Goal: Transaction & Acquisition: Book appointment/travel/reservation

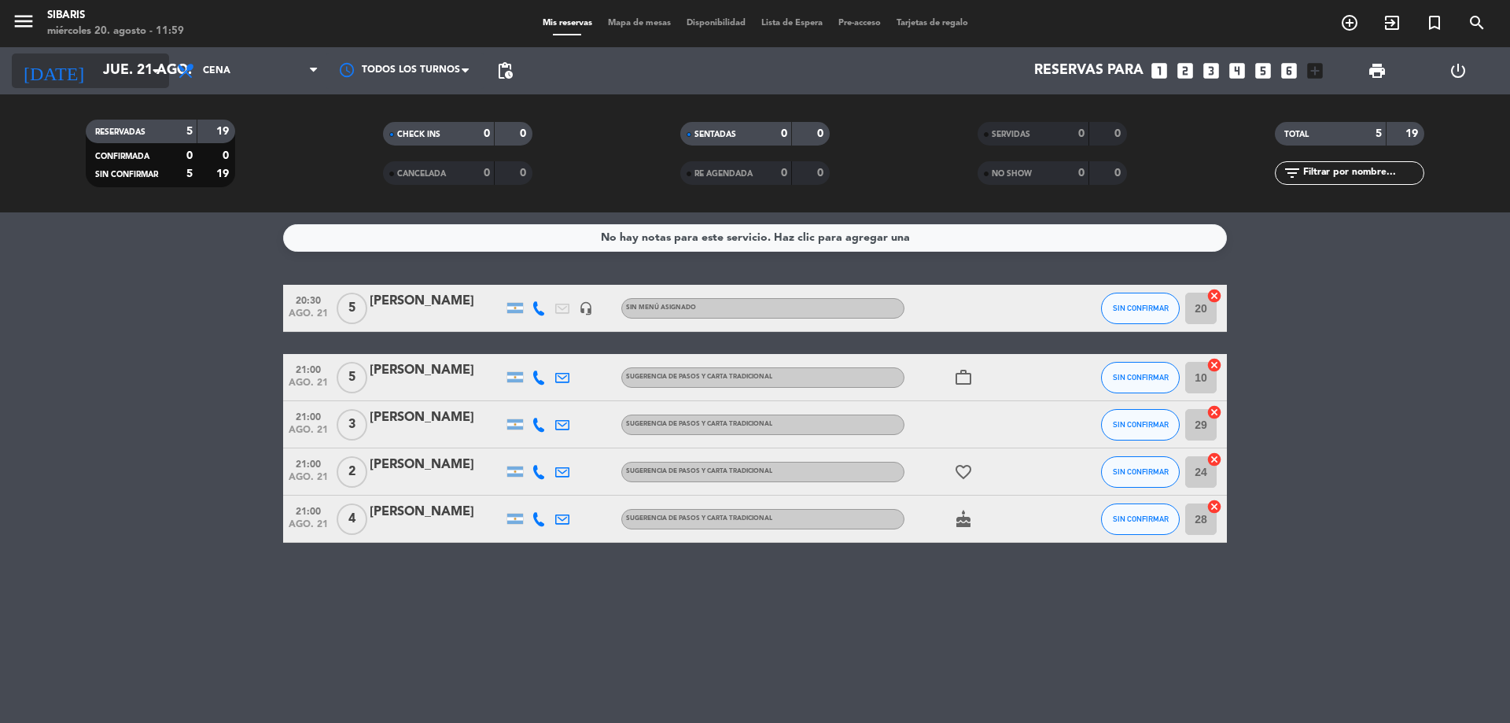
click at [100, 68] on input "jue. 21 ago." at bounding box center [186, 70] width 182 height 31
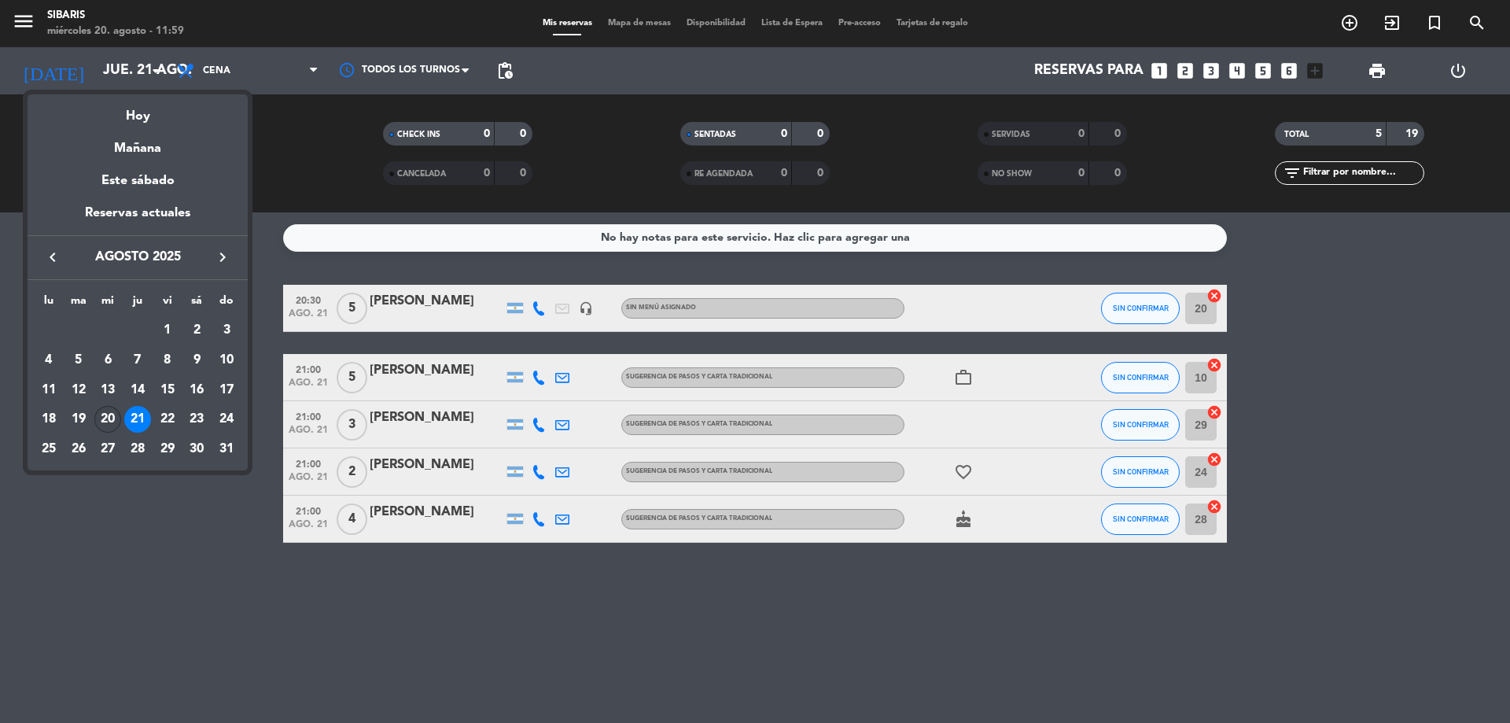
click at [112, 421] on div "20" at bounding box center [107, 419] width 27 height 27
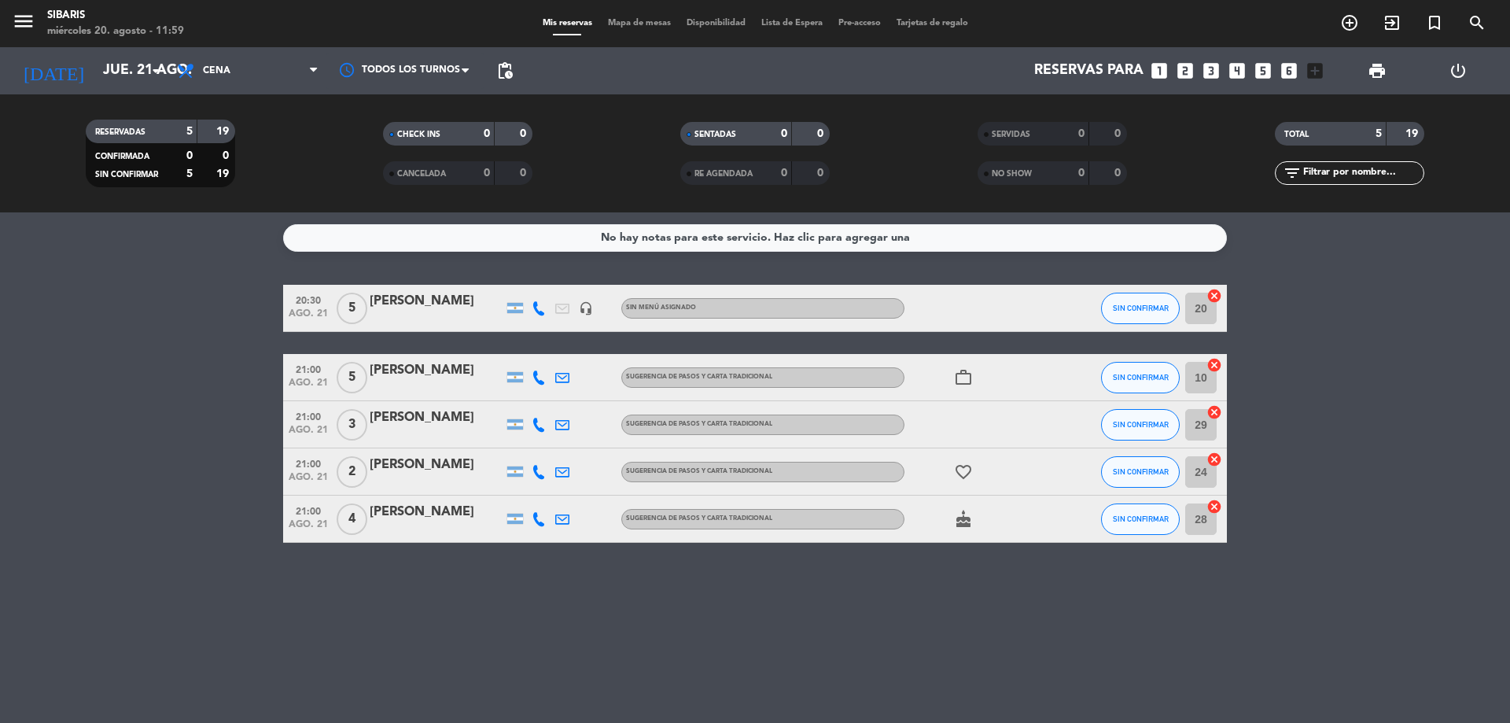
type input "mié. 20 ago."
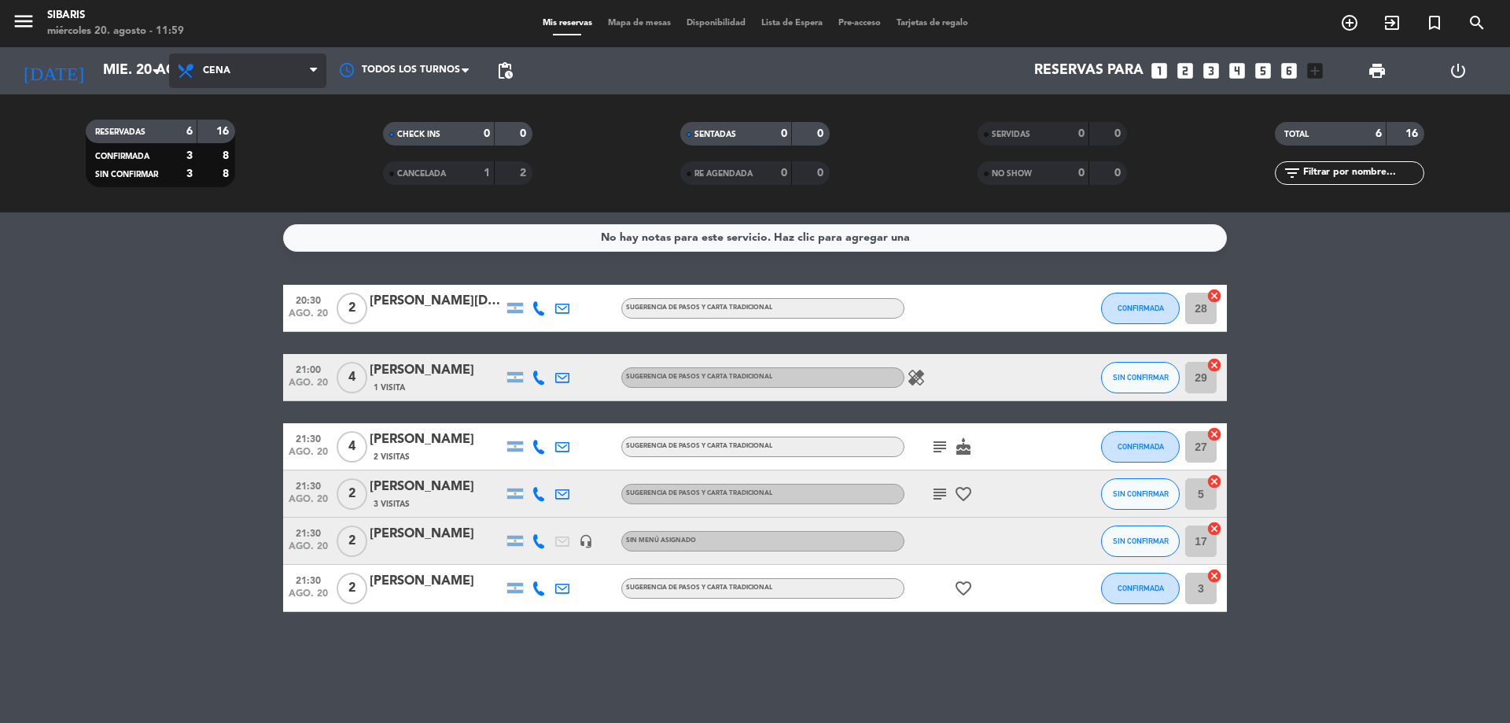
click at [316, 75] on icon at bounding box center [313, 70] width 7 height 13
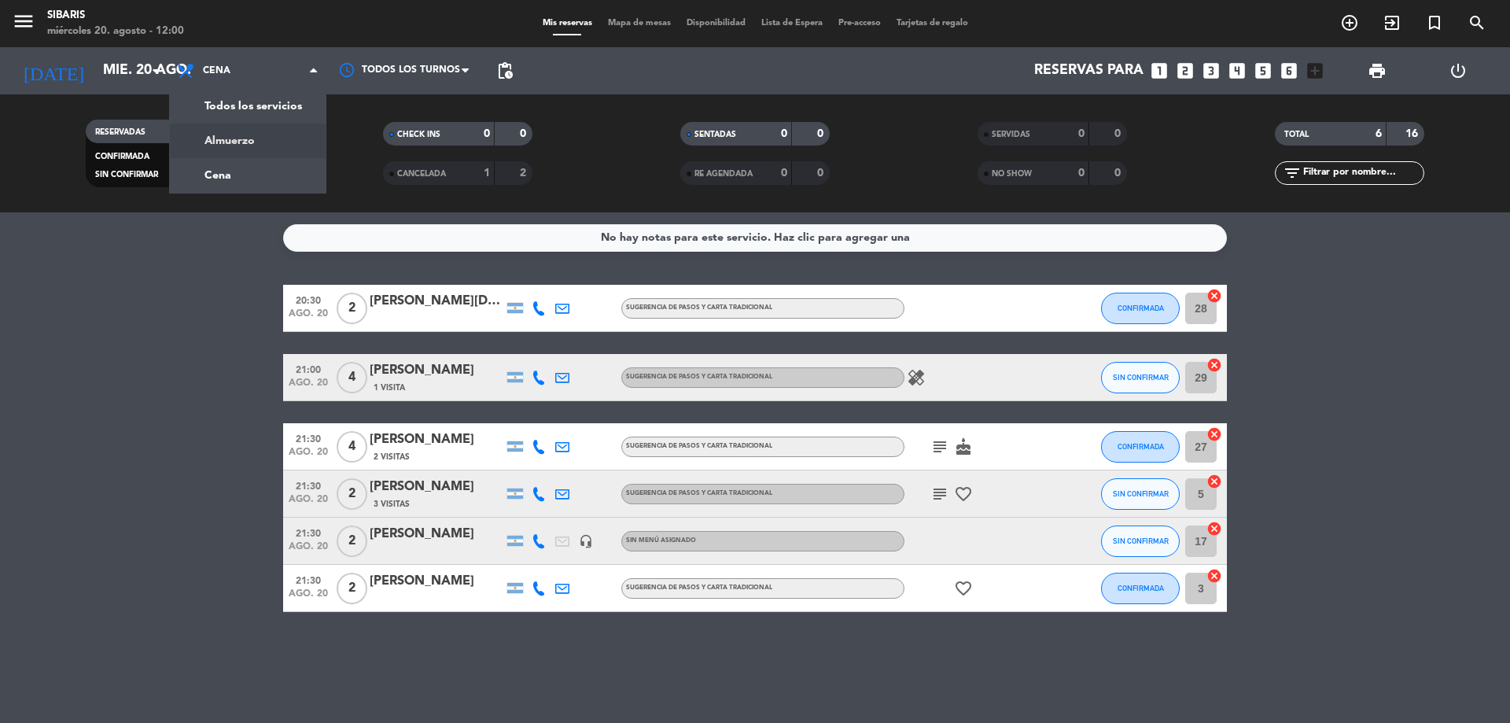
click at [265, 140] on div "menu sibaris [DATE] 20. agosto - 12:00 Mis reservas Mapa de mesas Disponibilida…" at bounding box center [755, 106] width 1510 height 212
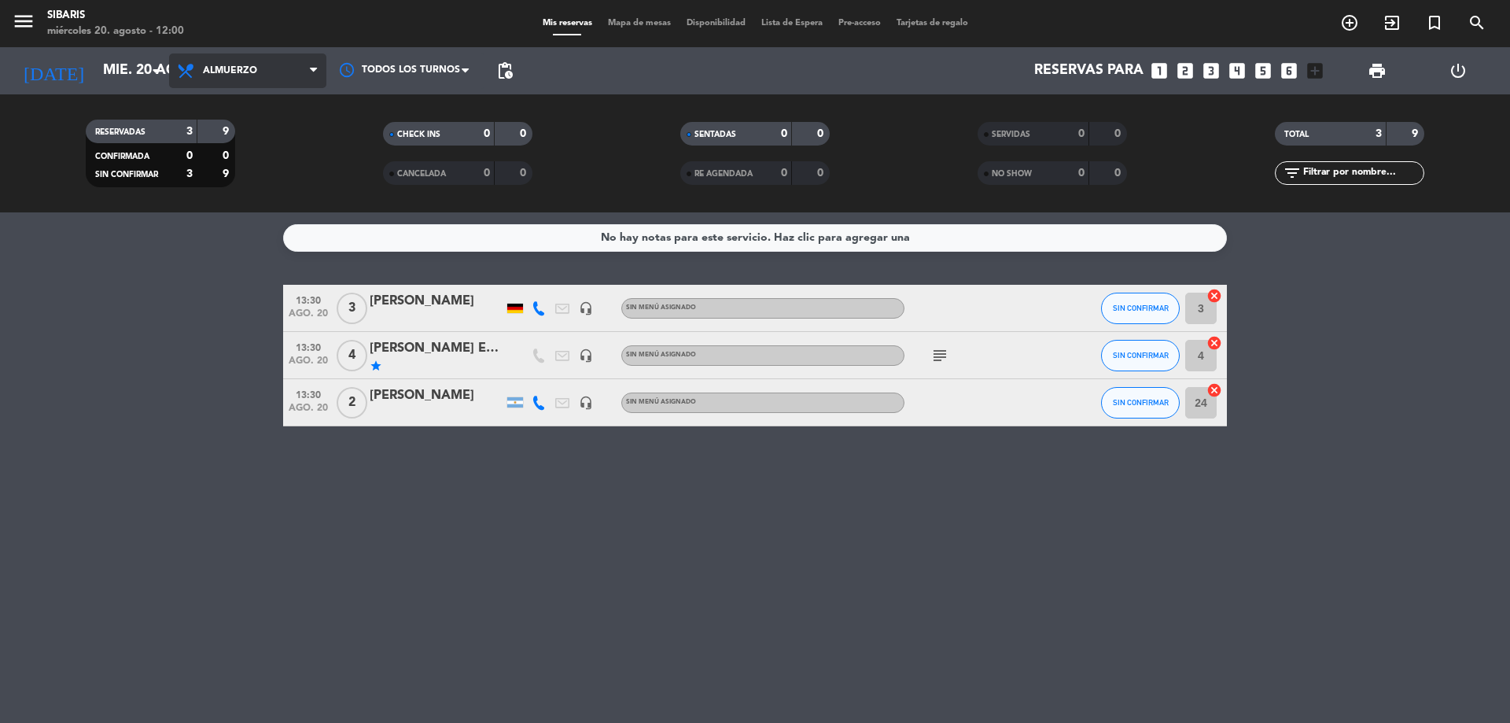
click at [319, 68] on span at bounding box center [318, 71] width 16 height 15
click at [249, 174] on div "menu sibaris [DATE] 20. agosto - 12:00 Mis reservas Mapa de mesas Disponibilida…" at bounding box center [755, 106] width 1510 height 212
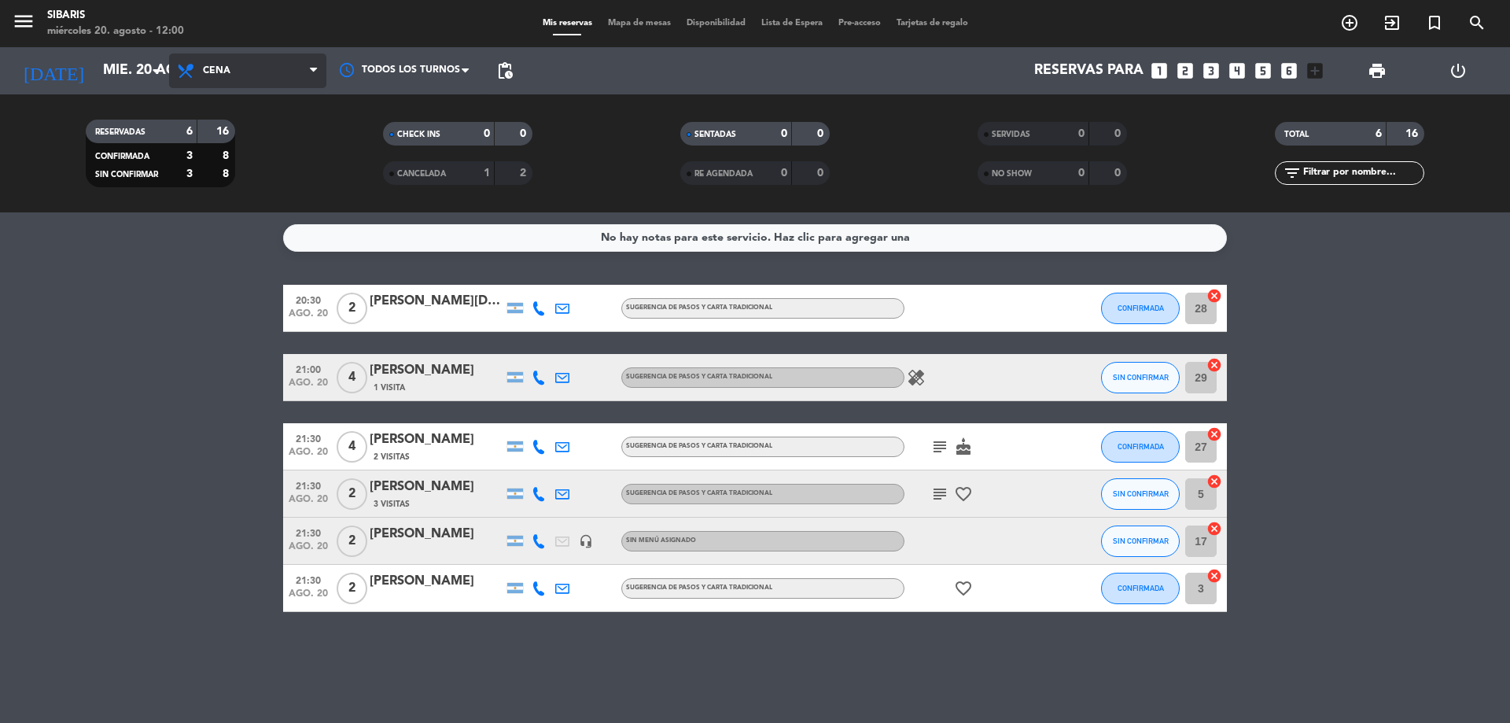
click at [322, 73] on span at bounding box center [318, 71] width 16 height 15
click at [263, 141] on div "menu sibaris [DATE] 20. agosto - 12:00 Mis reservas Mapa de mesas Disponibilida…" at bounding box center [755, 106] width 1510 height 212
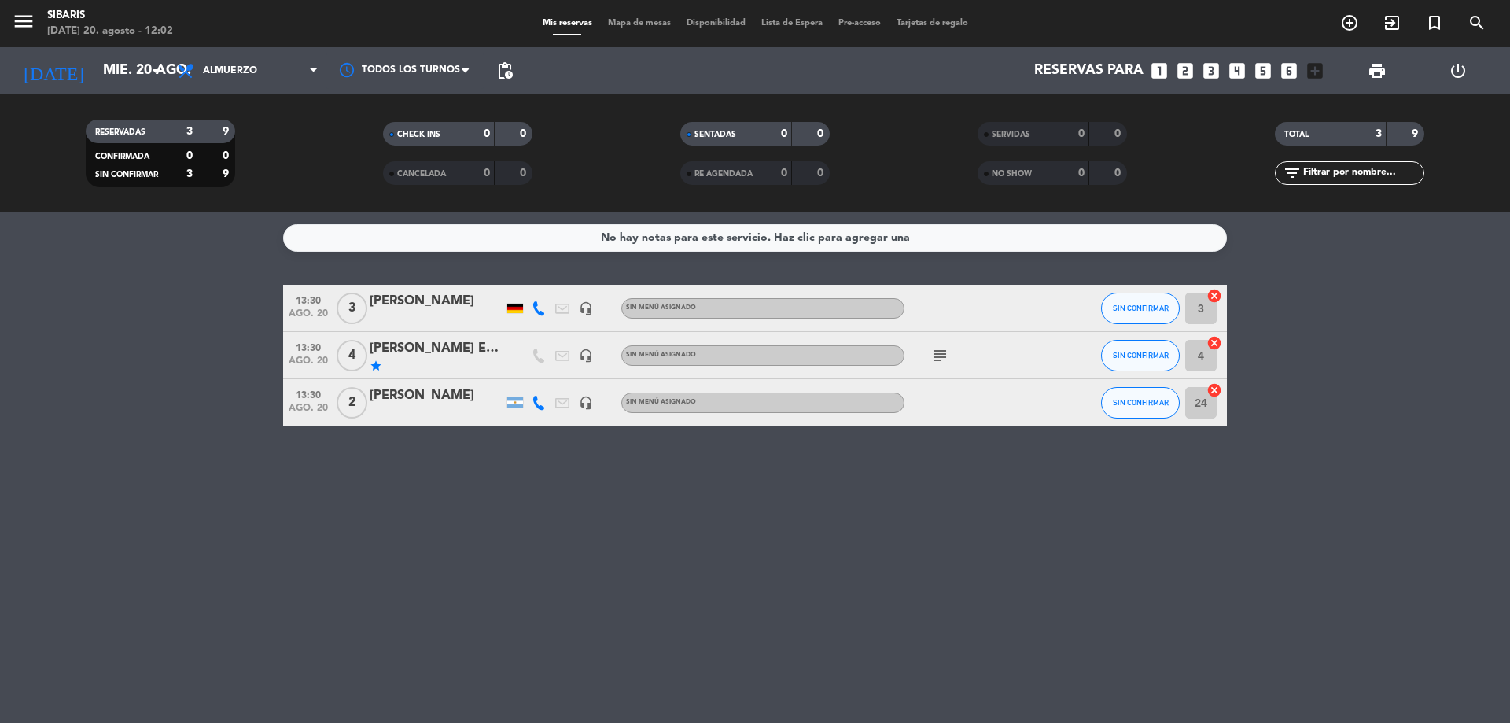
click at [1364, 69] on span "print" at bounding box center [1376, 70] width 31 height 31
click at [1368, 69] on span "print" at bounding box center [1377, 70] width 19 height 19
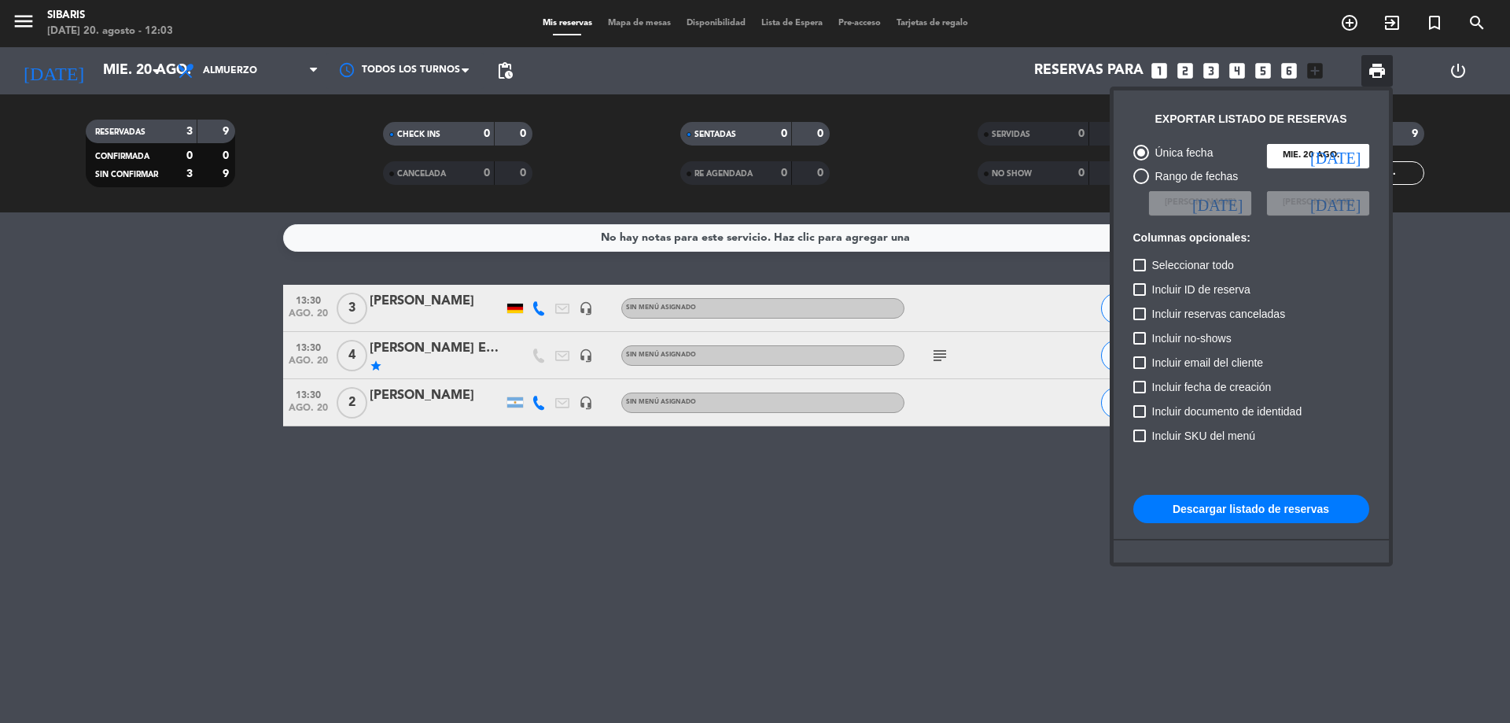
click at [1217, 504] on button "Descargar listado de reservas" at bounding box center [1251, 509] width 236 height 28
click at [753, 539] on div at bounding box center [755, 361] width 1510 height 723
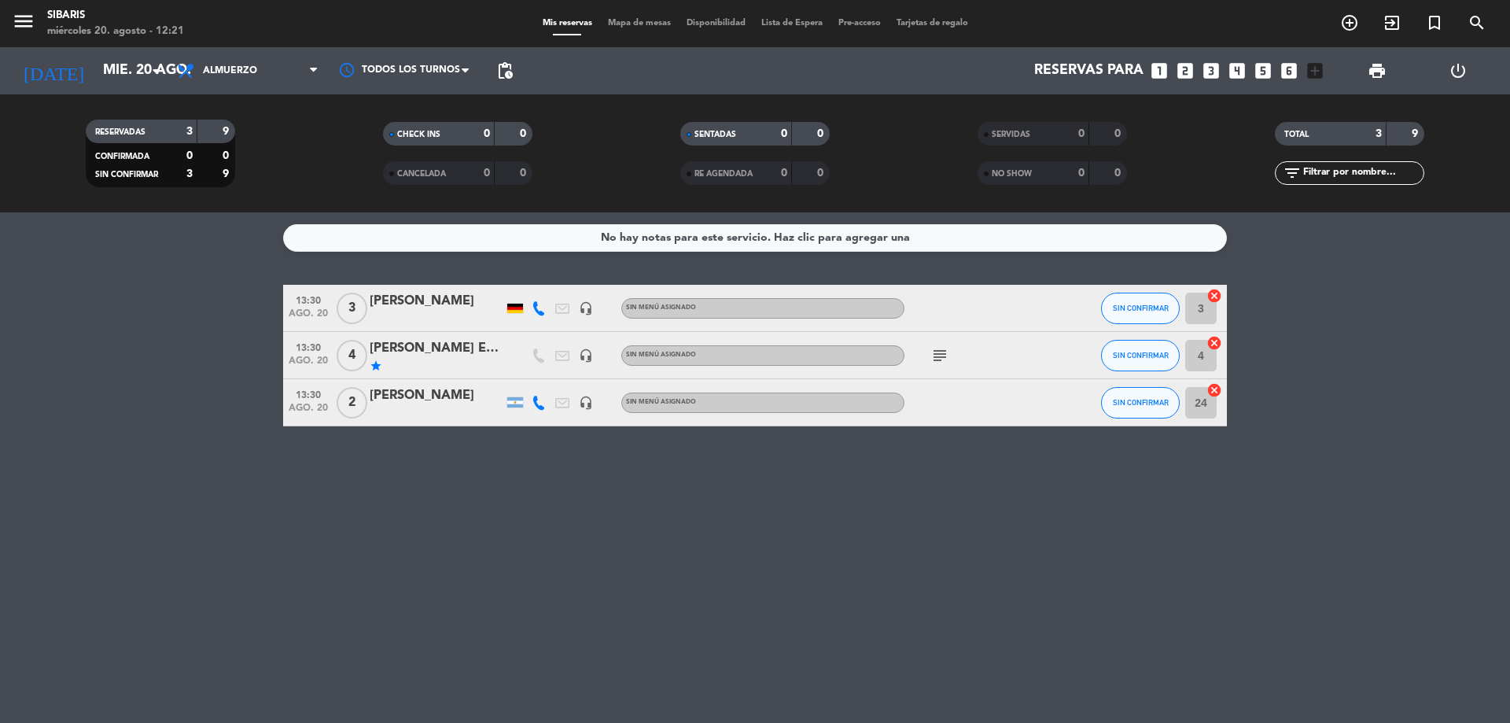
click at [465, 348] on div "[PERSON_NAME] EMBAJADOR DE ALEMANIA" at bounding box center [437, 348] width 134 height 20
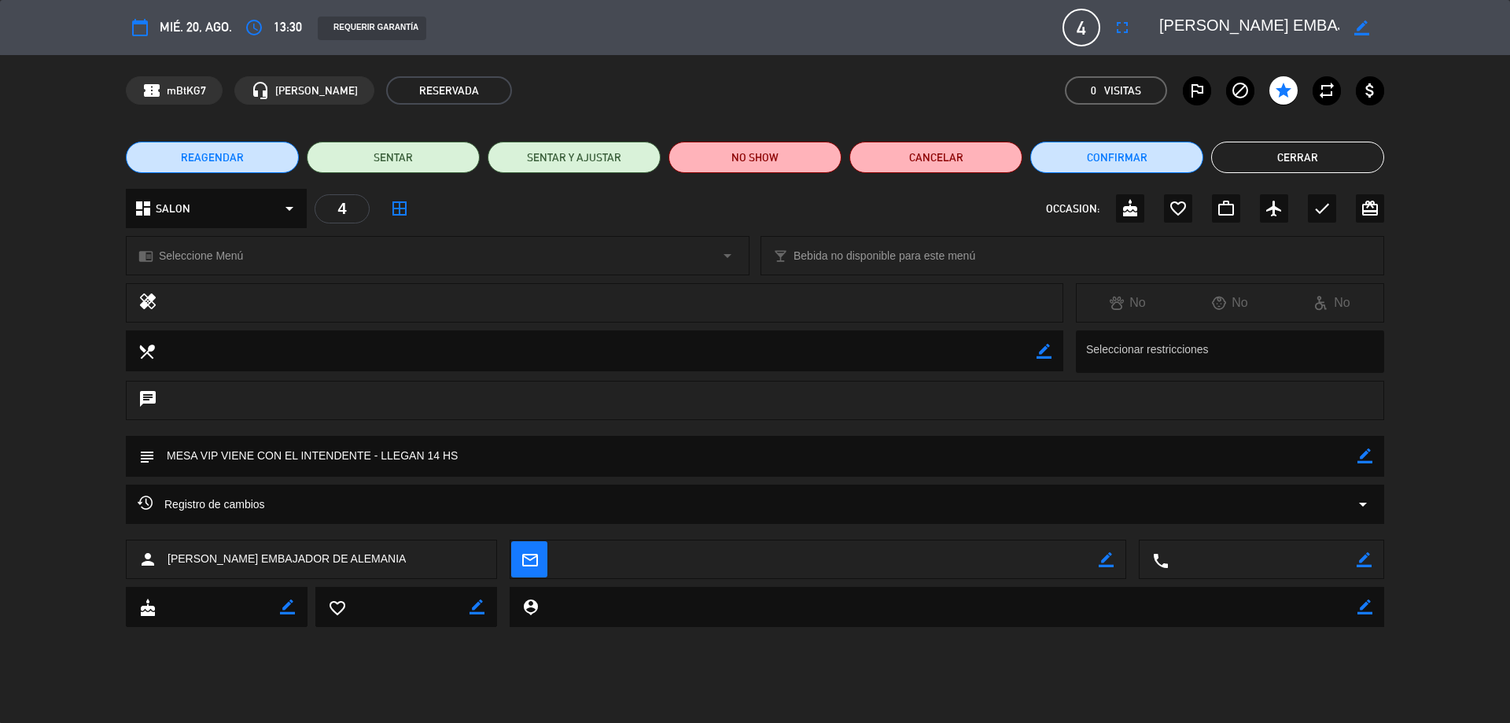
click at [1283, 150] on button "Cerrar" at bounding box center [1297, 157] width 173 height 31
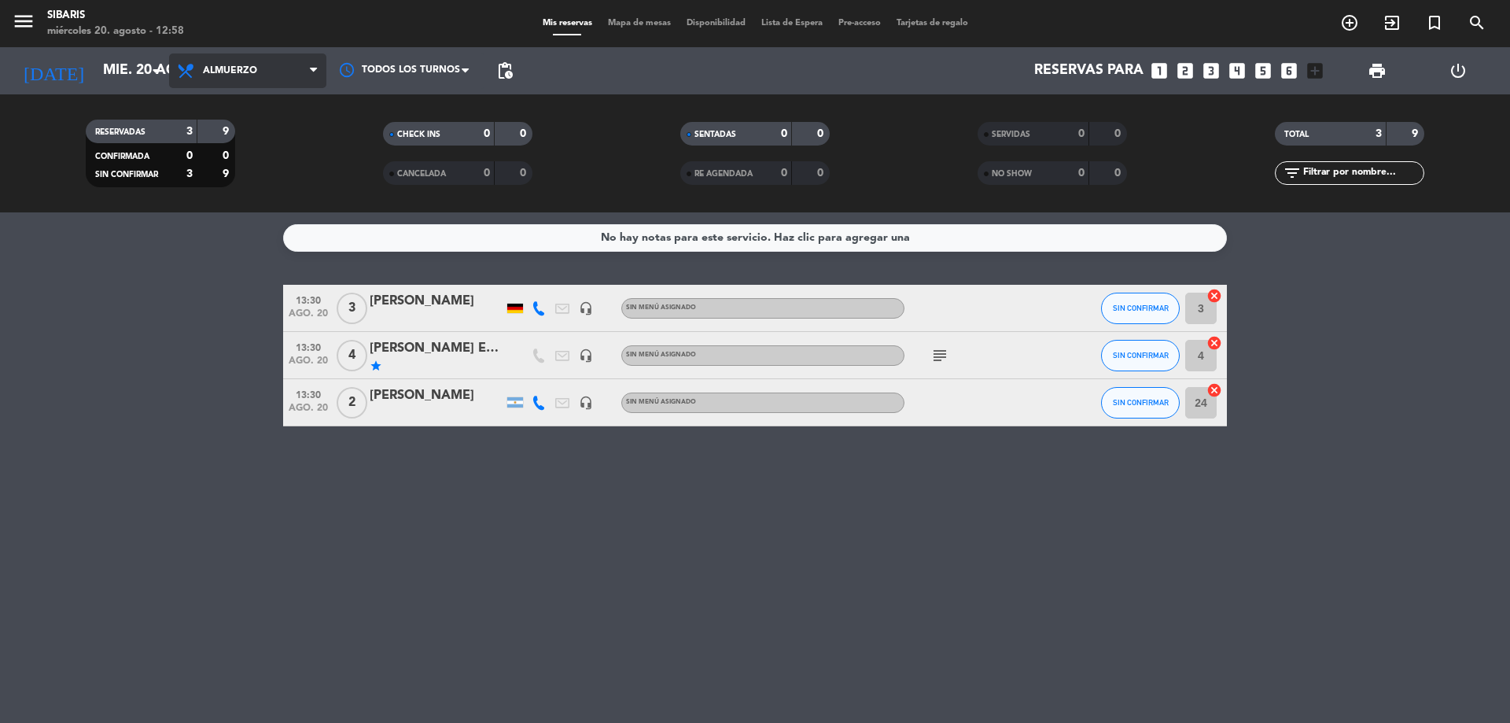
click at [205, 68] on span "Almuerzo" at bounding box center [230, 70] width 54 height 11
click at [287, 171] on div "menu sibaris [DATE] 20. agosto - 12:58 Mis reservas Mapa de mesas Disponibilida…" at bounding box center [755, 106] width 1510 height 212
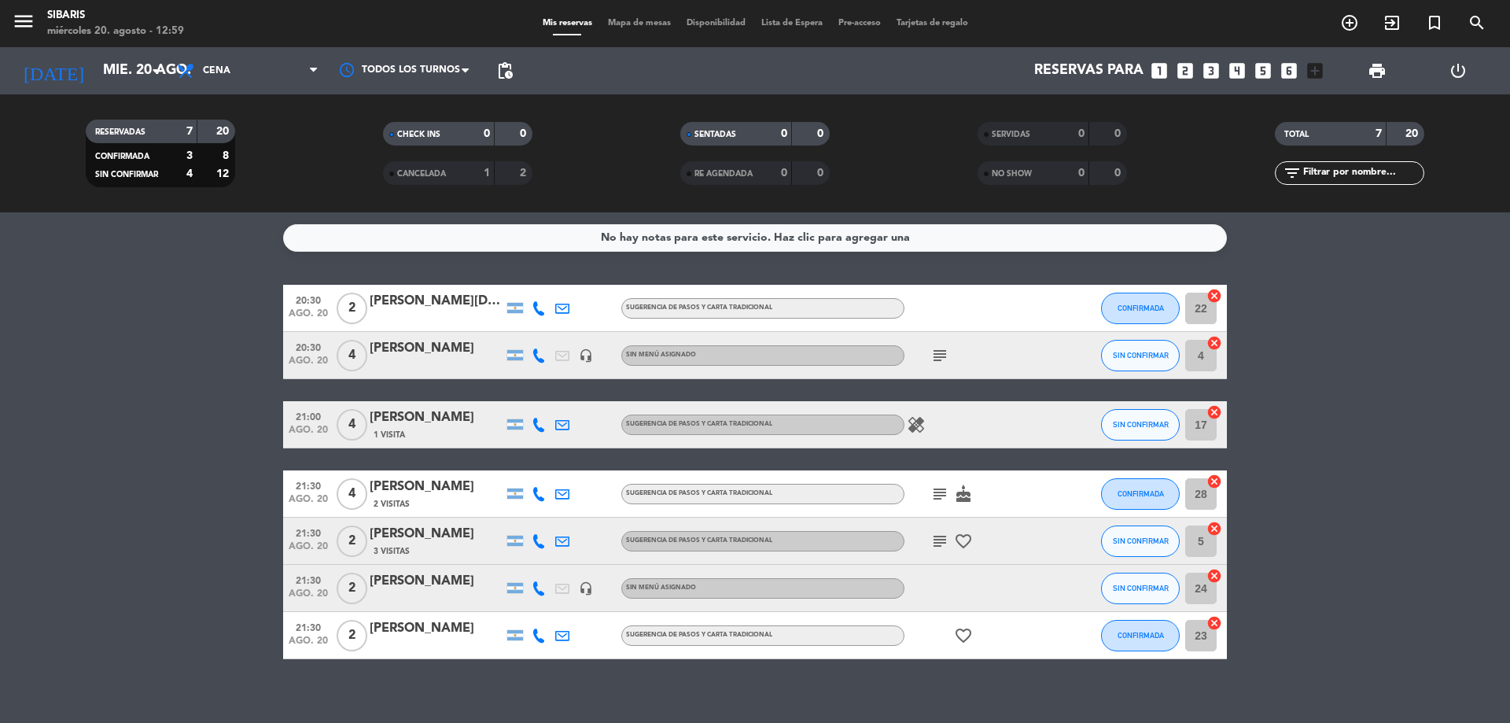
click at [1184, 71] on icon "looks_two" at bounding box center [1185, 71] width 20 height 20
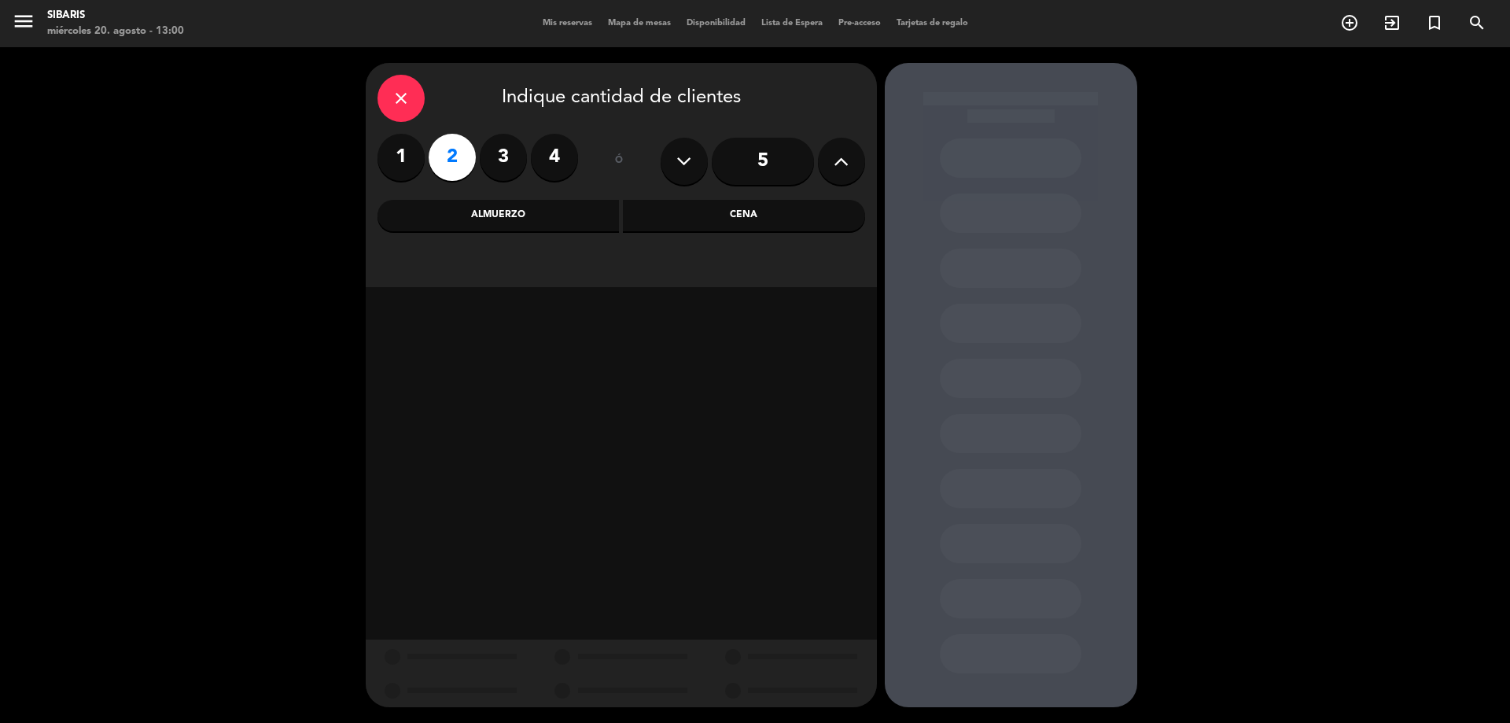
click at [787, 225] on div "Cena" at bounding box center [744, 215] width 242 height 31
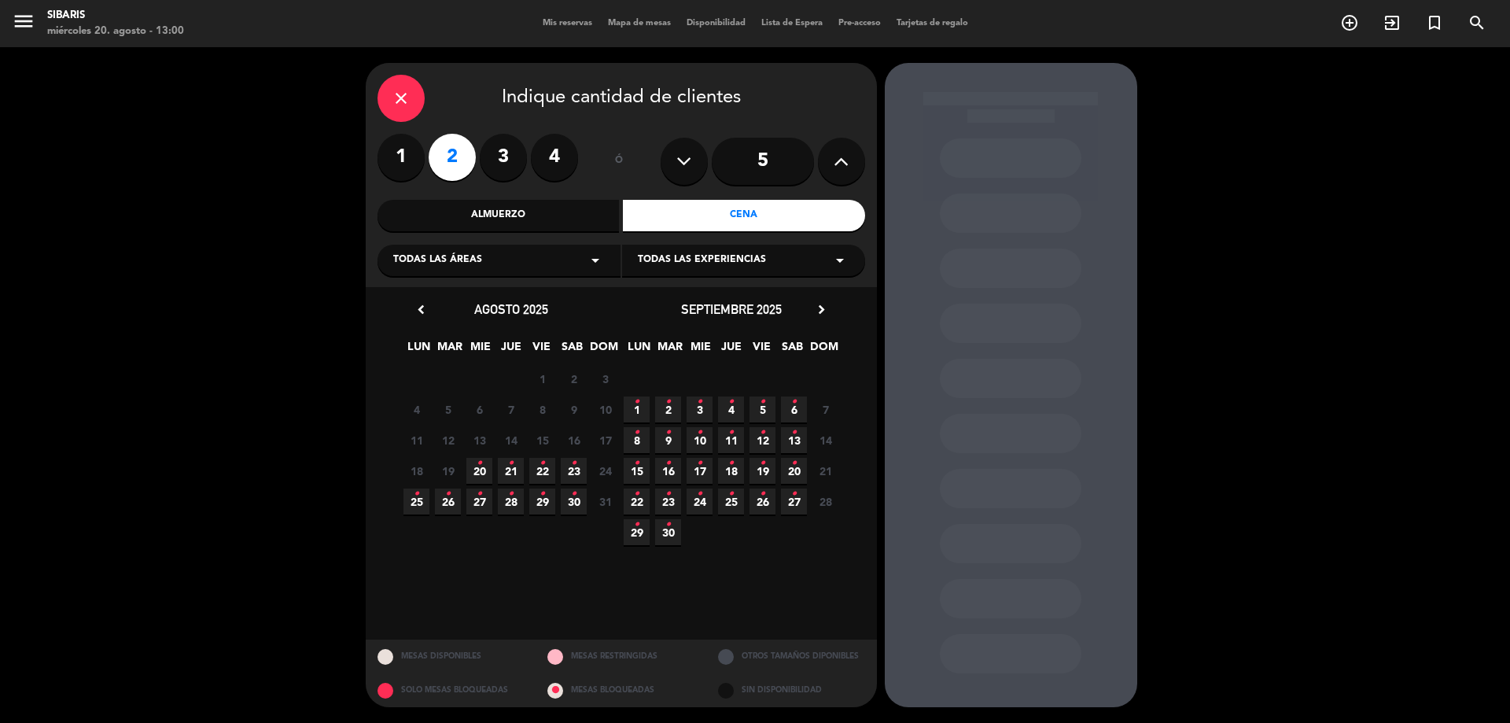
click at [483, 466] on span "20 •" at bounding box center [479, 471] width 26 height 26
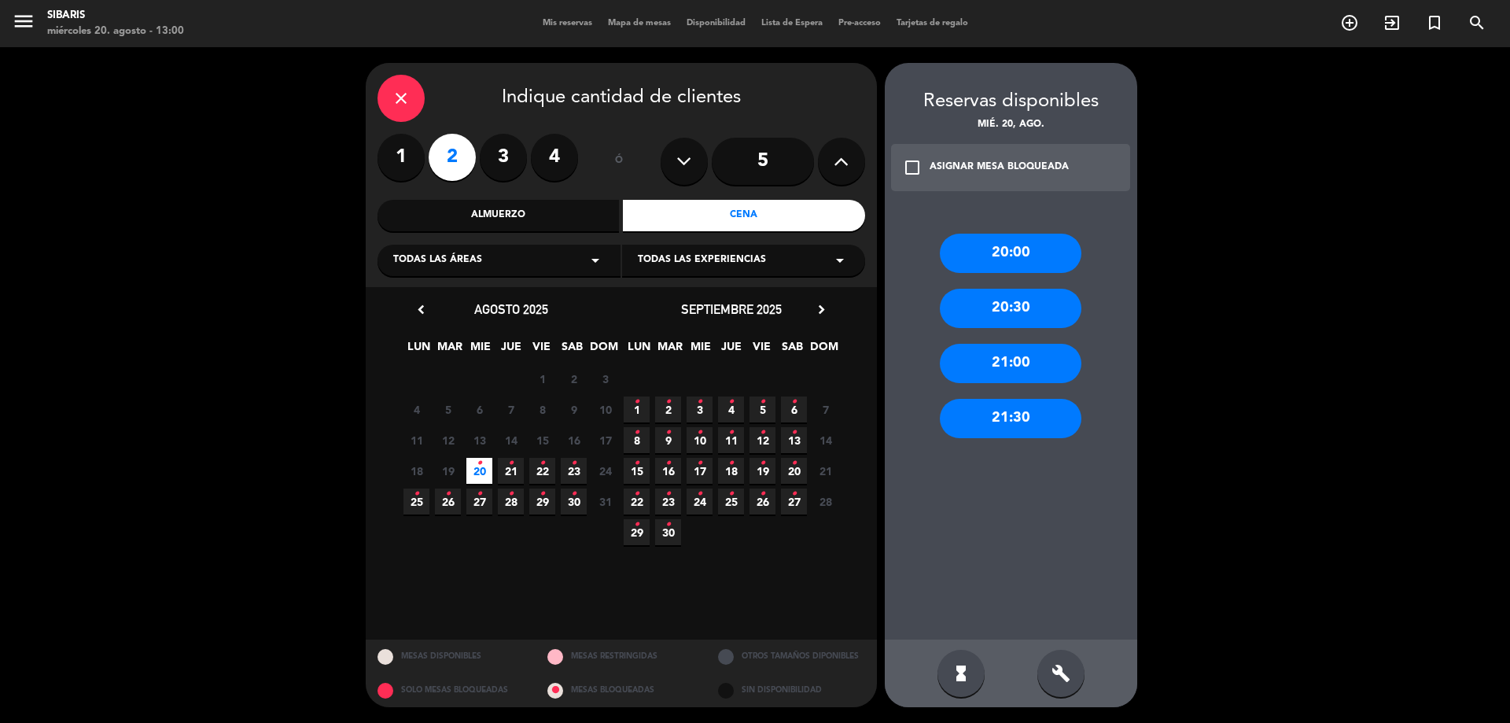
click at [983, 241] on div "20:00" at bounding box center [1011, 253] width 142 height 39
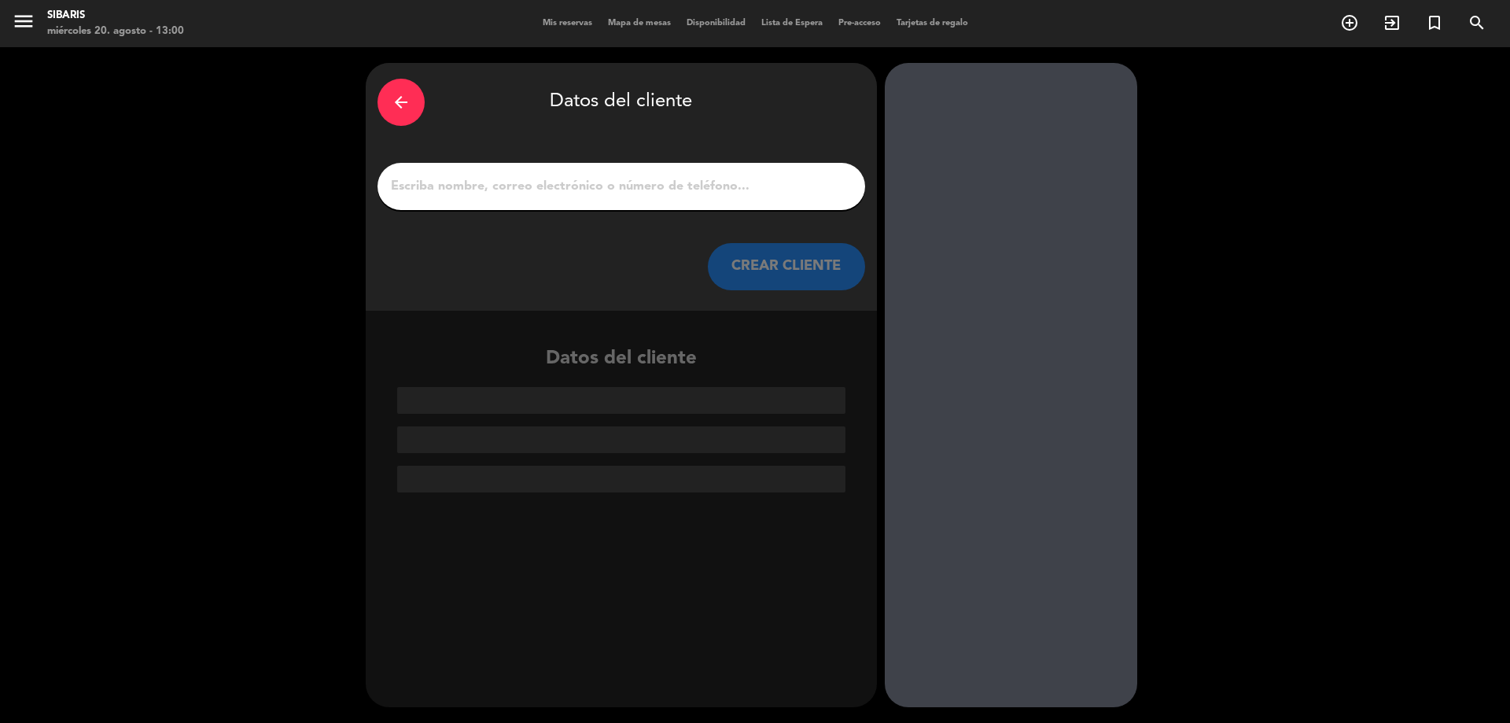
click at [704, 163] on div at bounding box center [621, 186] width 488 height 47
click at [586, 196] on input "1" at bounding box center [621, 186] width 464 height 22
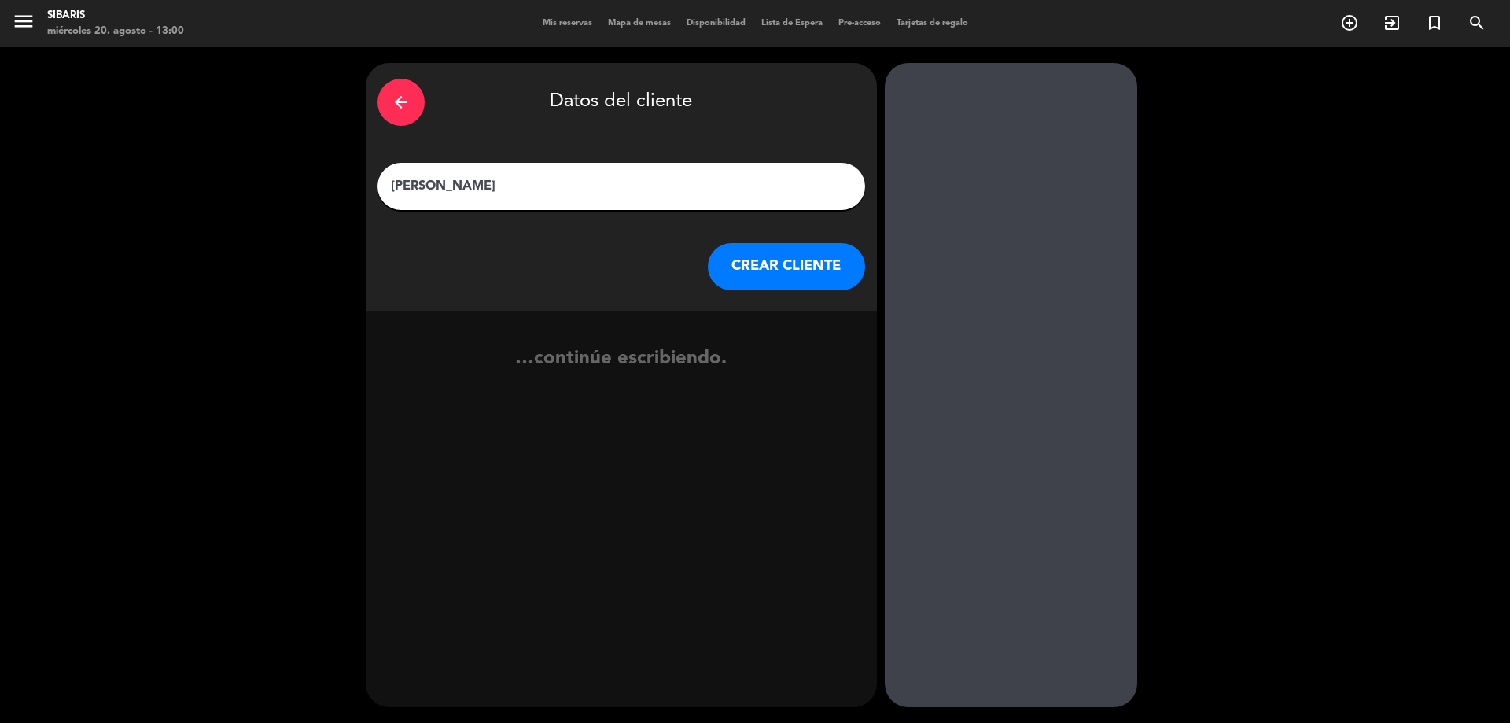
type input "[PERSON_NAME]"
click at [781, 272] on button "CREAR CLIENTE" at bounding box center [786, 266] width 157 height 47
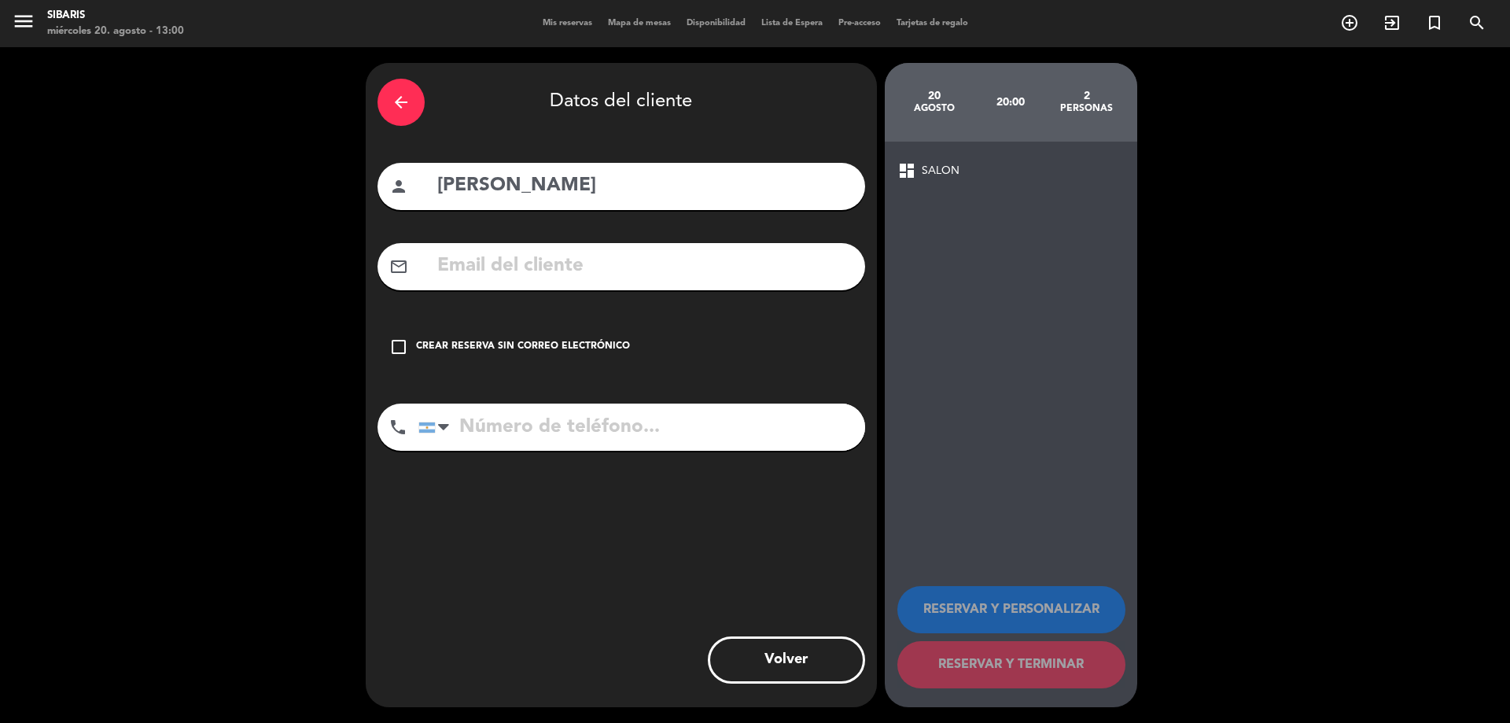
click at [549, 421] on input "tel" at bounding box center [641, 426] width 447 height 47
click at [586, 337] on div "check_box_outline_blank Crear reserva sin correo electrónico" at bounding box center [621, 346] width 488 height 47
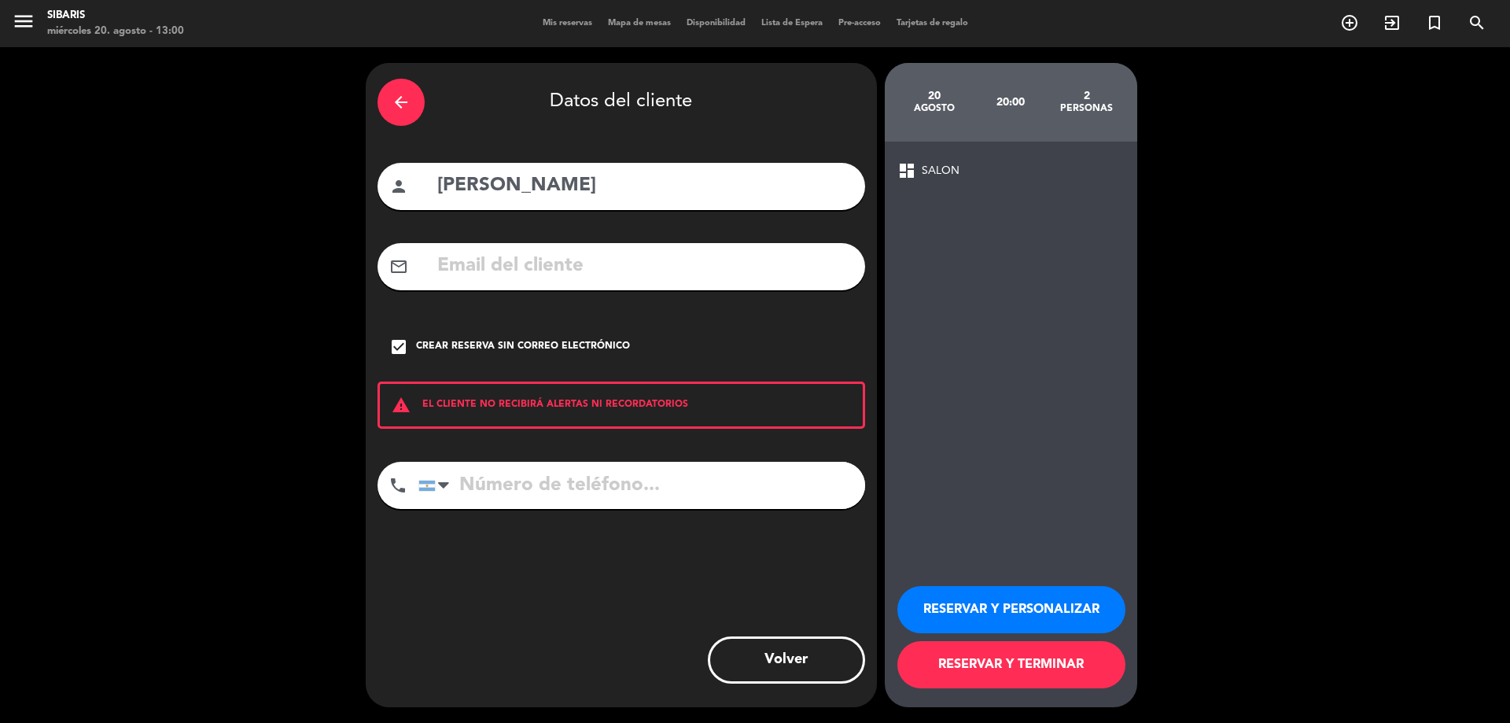
click at [1065, 627] on button "RESERVAR Y PERSONALIZAR" at bounding box center [1011, 609] width 228 height 47
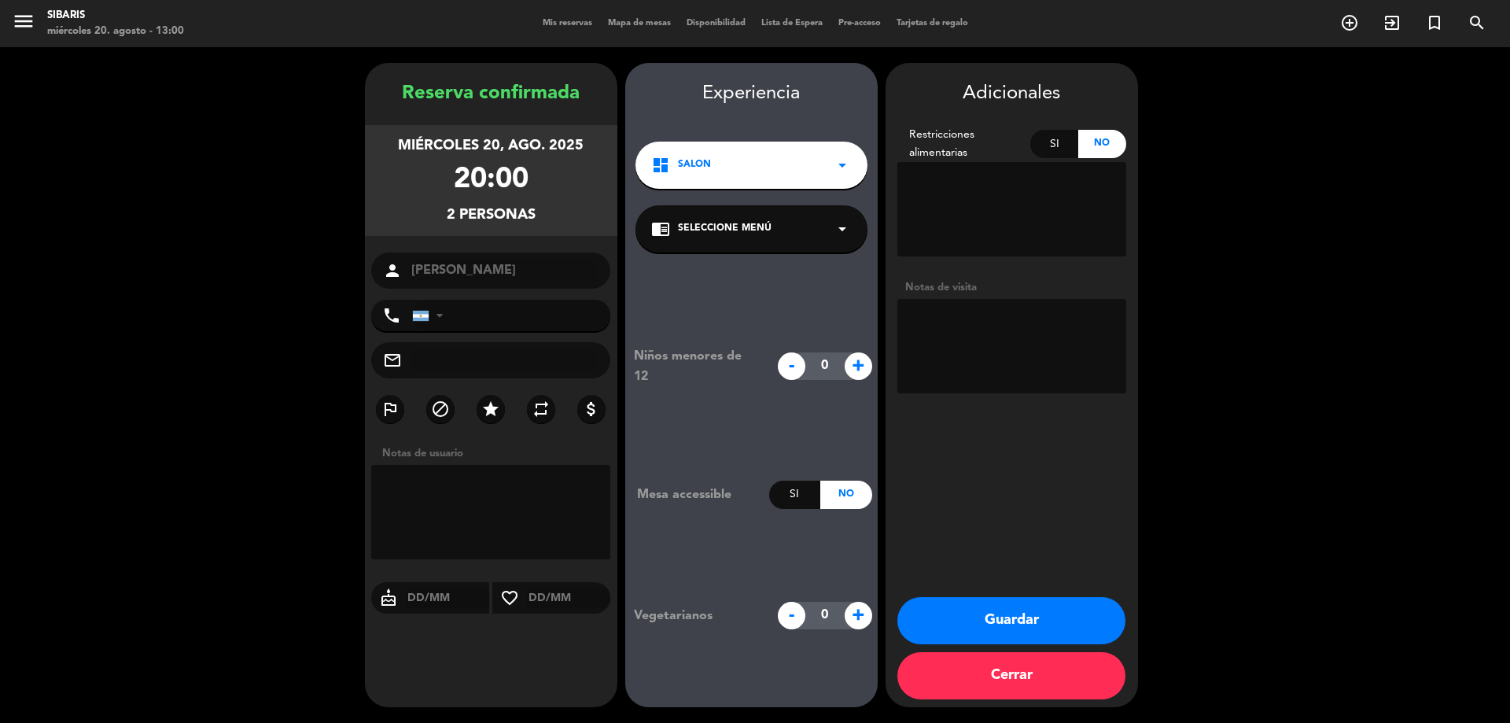
click at [1010, 340] on textarea at bounding box center [1011, 346] width 229 height 94
click at [1008, 320] on textarea at bounding box center [1011, 346] width 229 height 94
click at [996, 330] on textarea at bounding box center [1011, 346] width 229 height 94
click at [1009, 329] on textarea at bounding box center [1011, 346] width 229 height 94
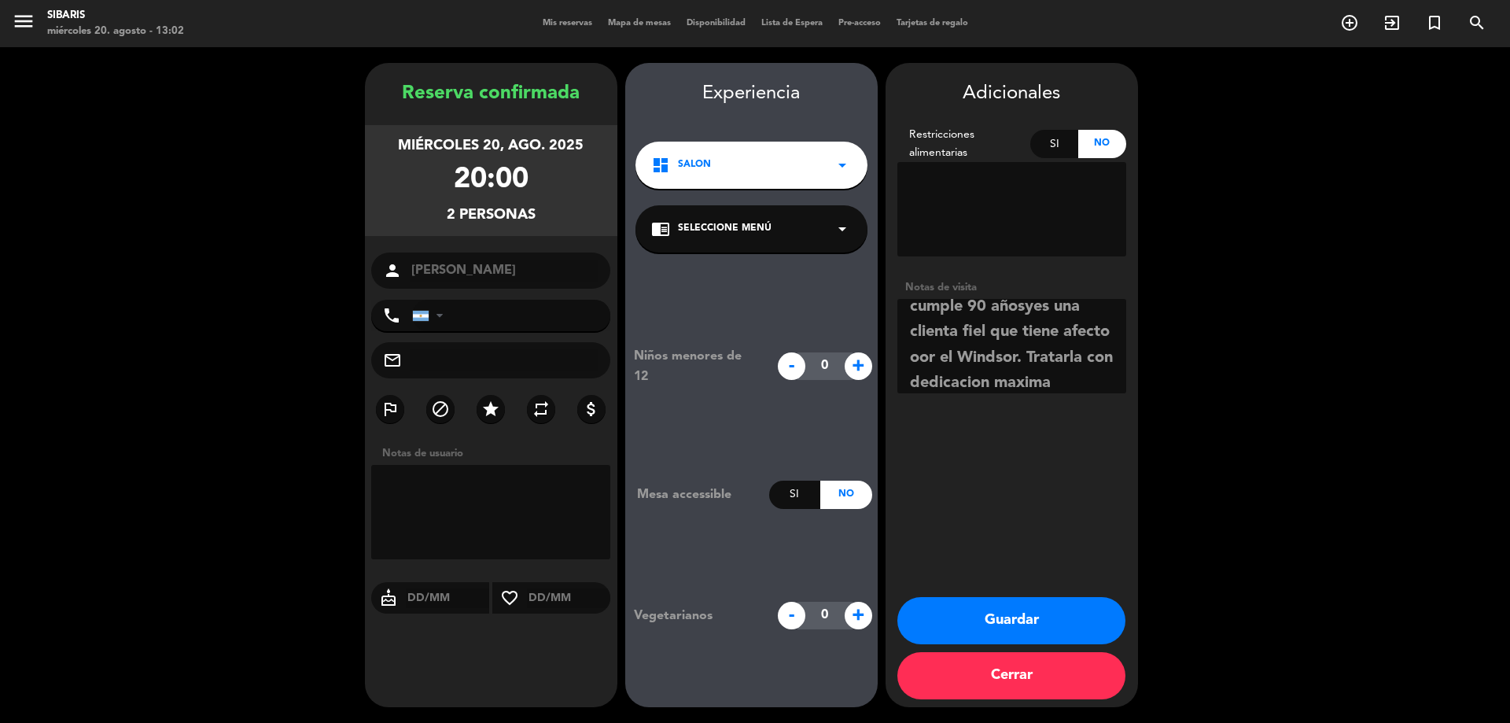
click at [924, 363] on textarea at bounding box center [1011, 346] width 229 height 94
type textarea "Viene con la madre que cumple 90 añosyes una clienta fiel que tiene afecto oor …"
click at [1032, 627] on button "Guardar" at bounding box center [1011, 620] width 228 height 47
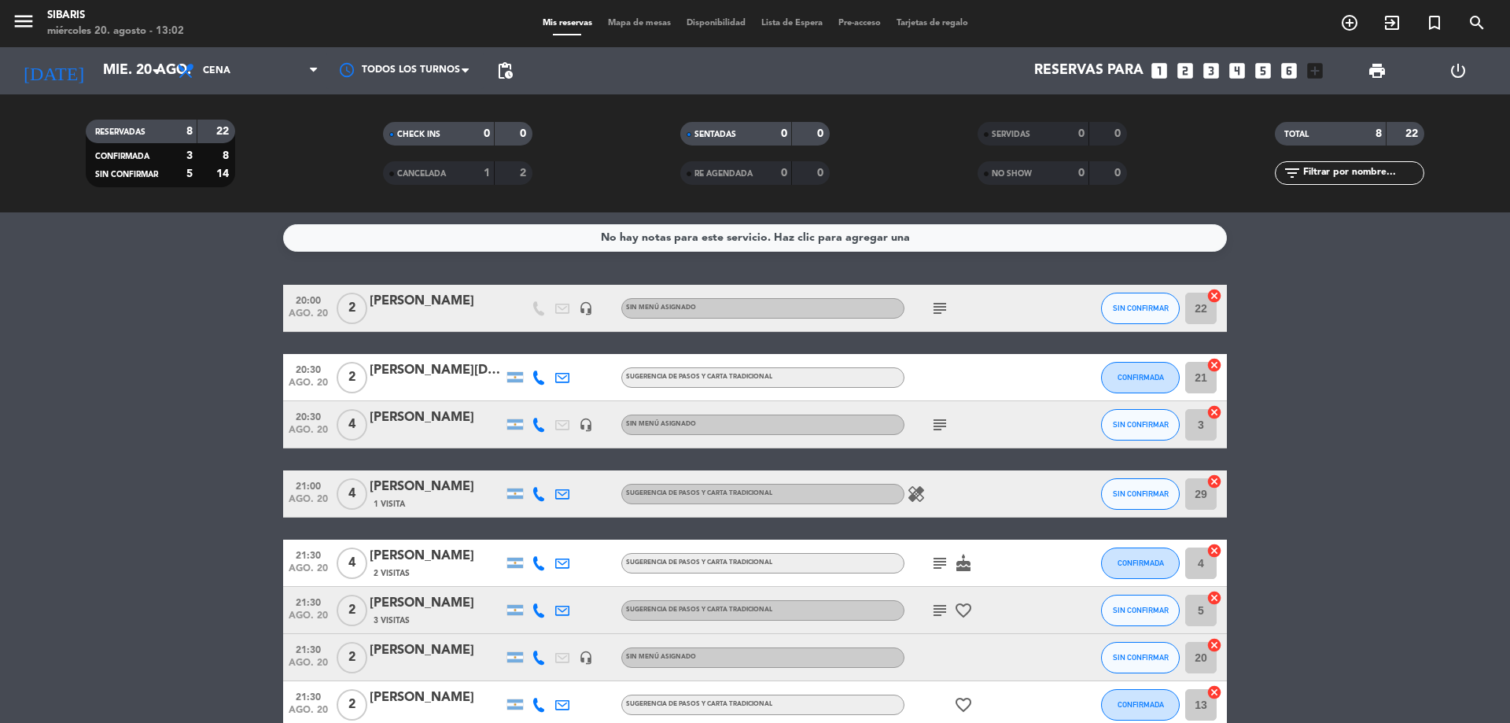
drag, startPoint x: 1472, startPoint y: 492, endPoint x: 1490, endPoint y: 437, distance: 57.2
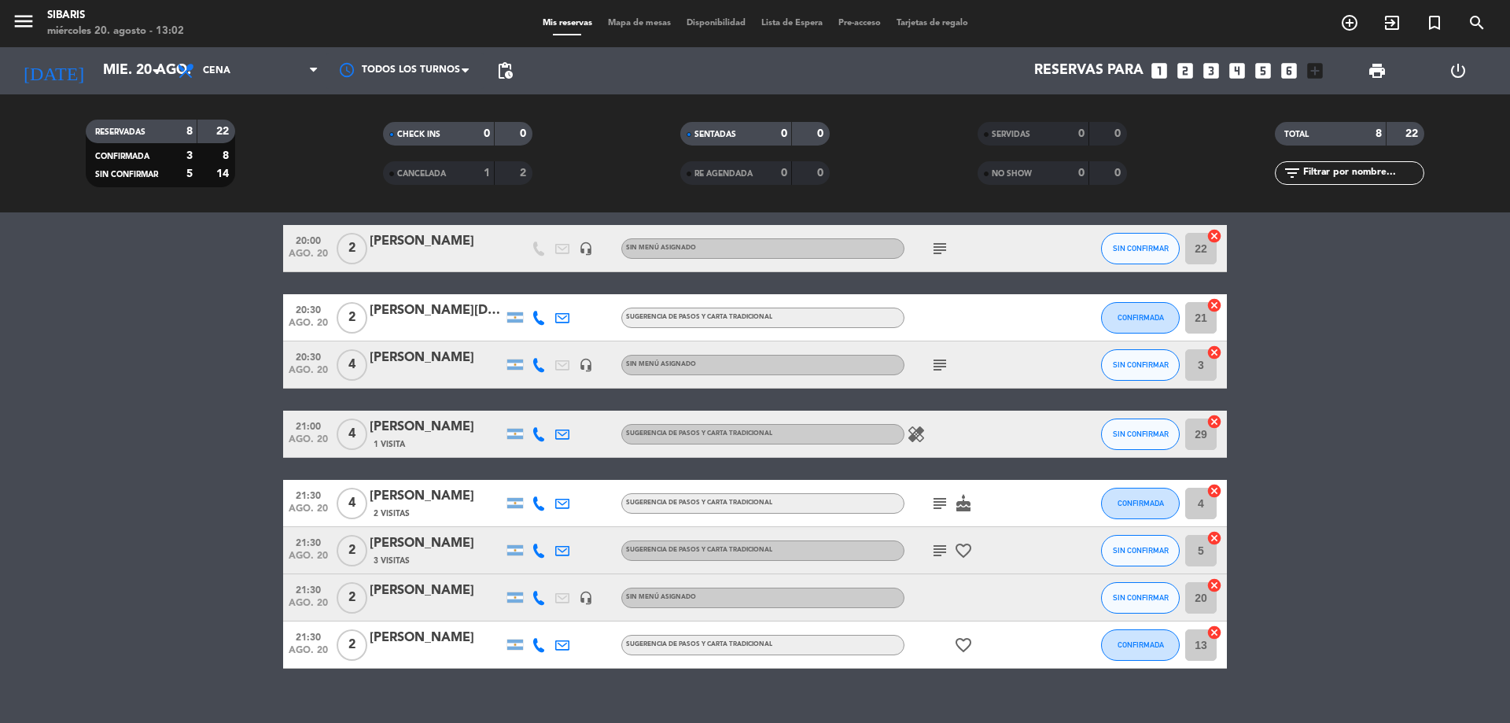
drag, startPoint x: 1460, startPoint y: 444, endPoint x: 1459, endPoint y: 480, distance: 35.4
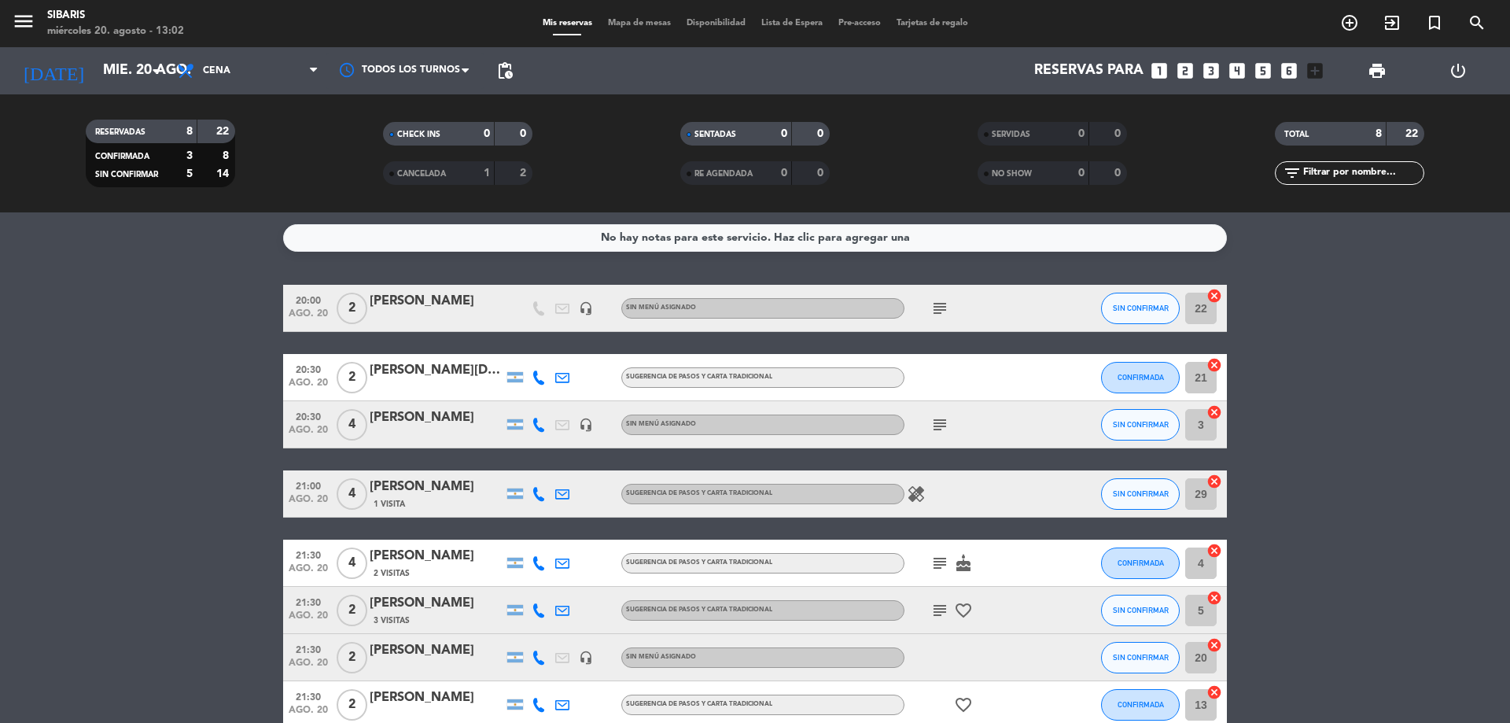
drag, startPoint x: 1313, startPoint y: 491, endPoint x: 1348, endPoint y: 432, distance: 68.4
